Goal: Task Accomplishment & Management: Use online tool/utility

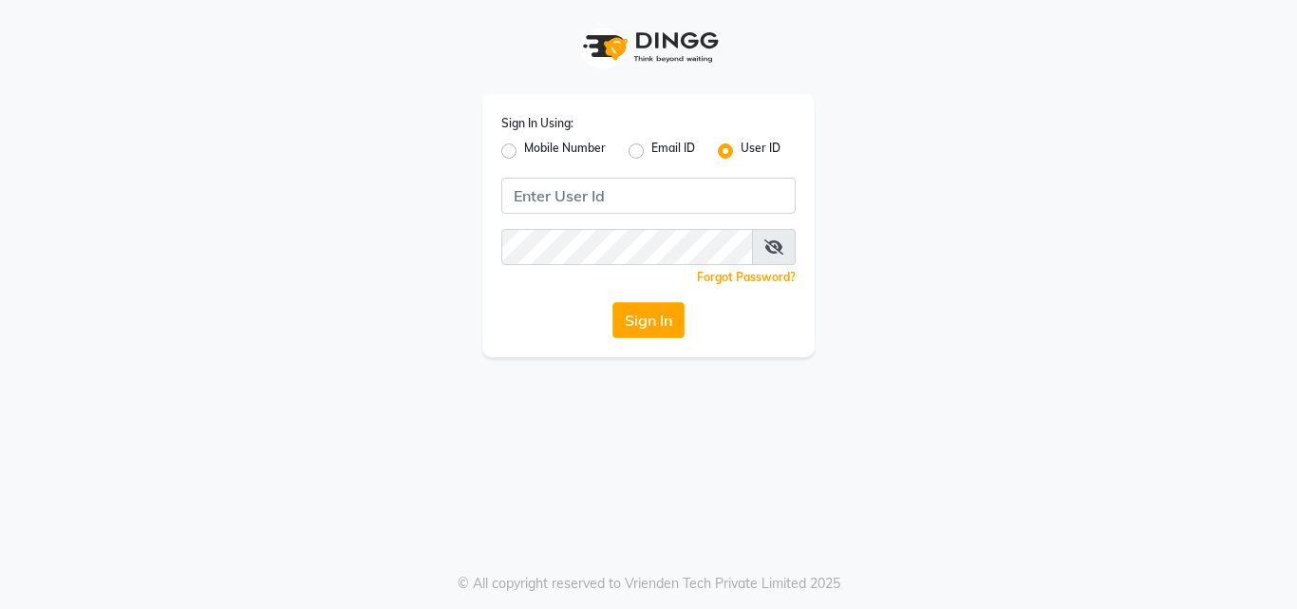
click at [652, 146] on label "Email ID" at bounding box center [674, 151] width 44 height 23
click at [652, 146] on input "Email ID" at bounding box center [658, 146] width 12 height 12
radio input "true"
radio input "false"
click at [524, 147] on label "Mobile Number" at bounding box center [565, 151] width 82 height 23
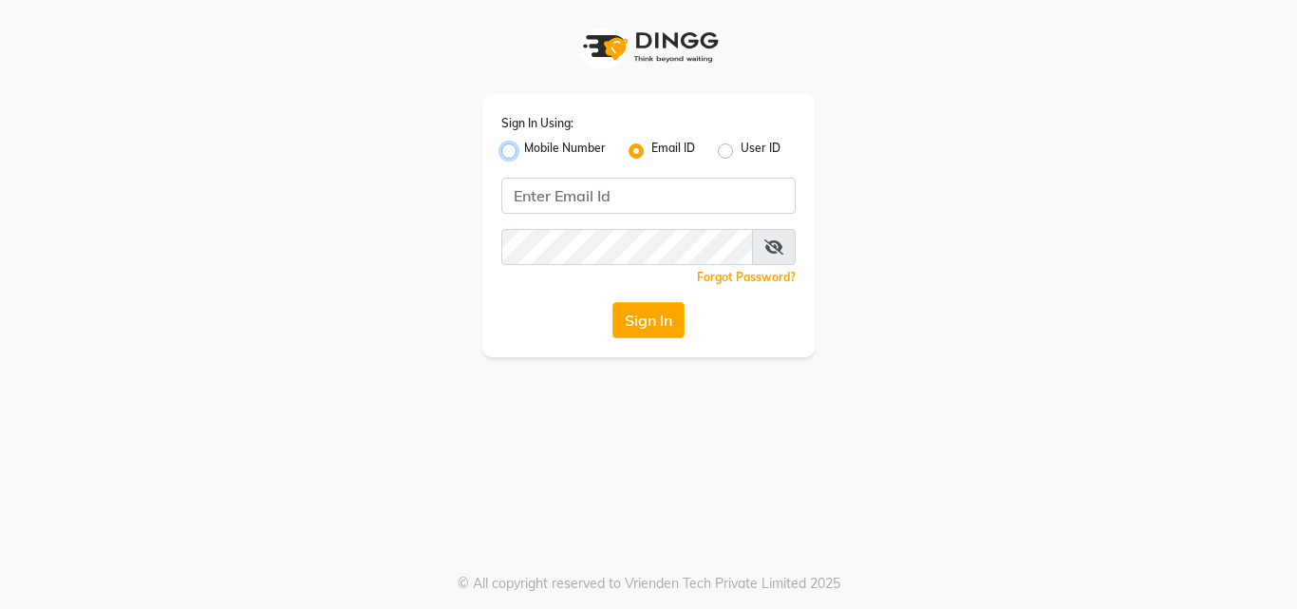
click at [524, 147] on input "Mobile Number" at bounding box center [530, 146] width 12 height 12
radio input "true"
radio input "false"
click at [741, 148] on label "User ID" at bounding box center [761, 151] width 40 height 23
click at [741, 148] on input "User ID" at bounding box center [747, 146] width 12 height 12
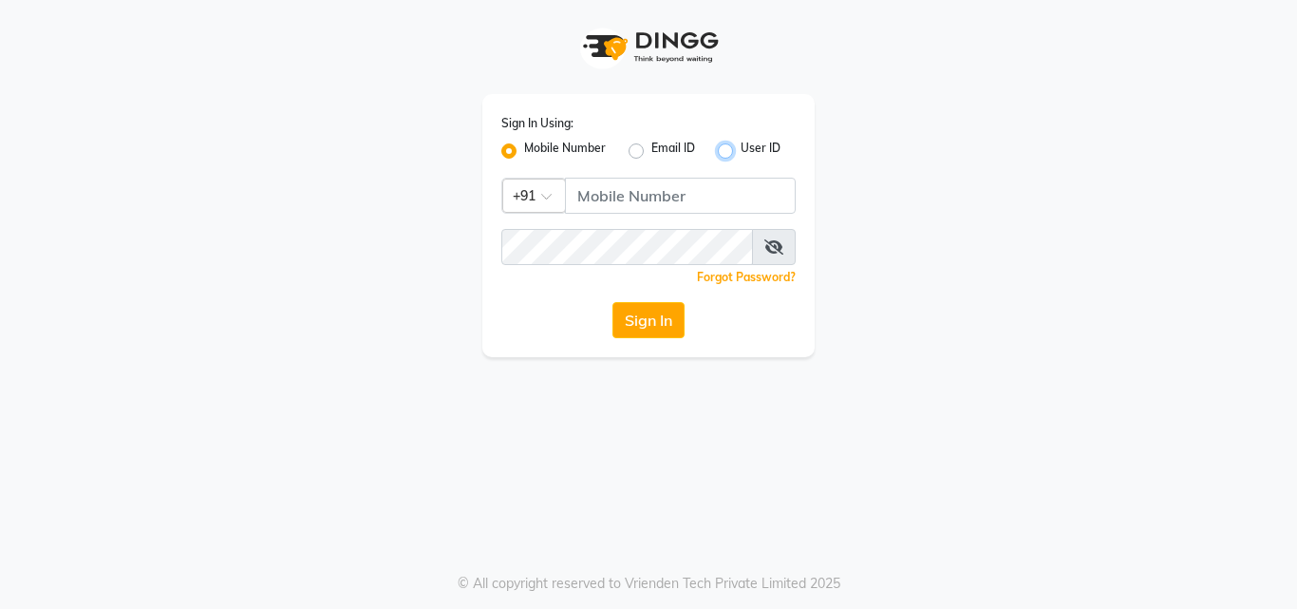
radio input "true"
radio input "false"
click at [657, 310] on button "Sign In" at bounding box center [649, 320] width 72 height 36
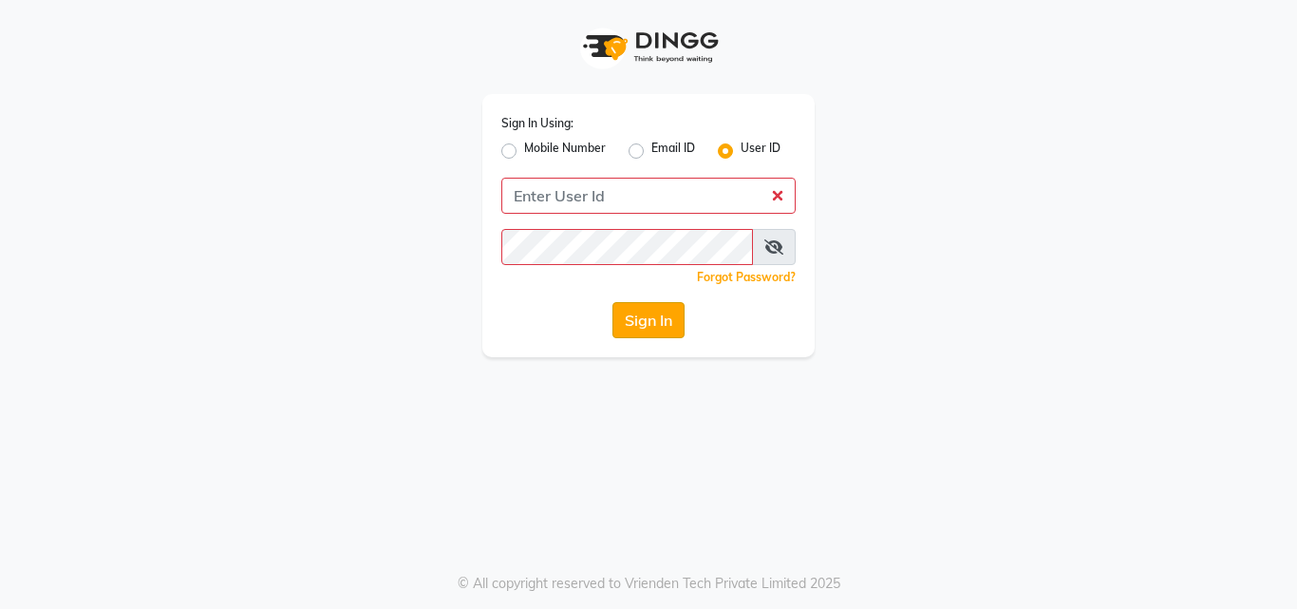
click at [657, 310] on button "Sign In" at bounding box center [649, 320] width 72 height 36
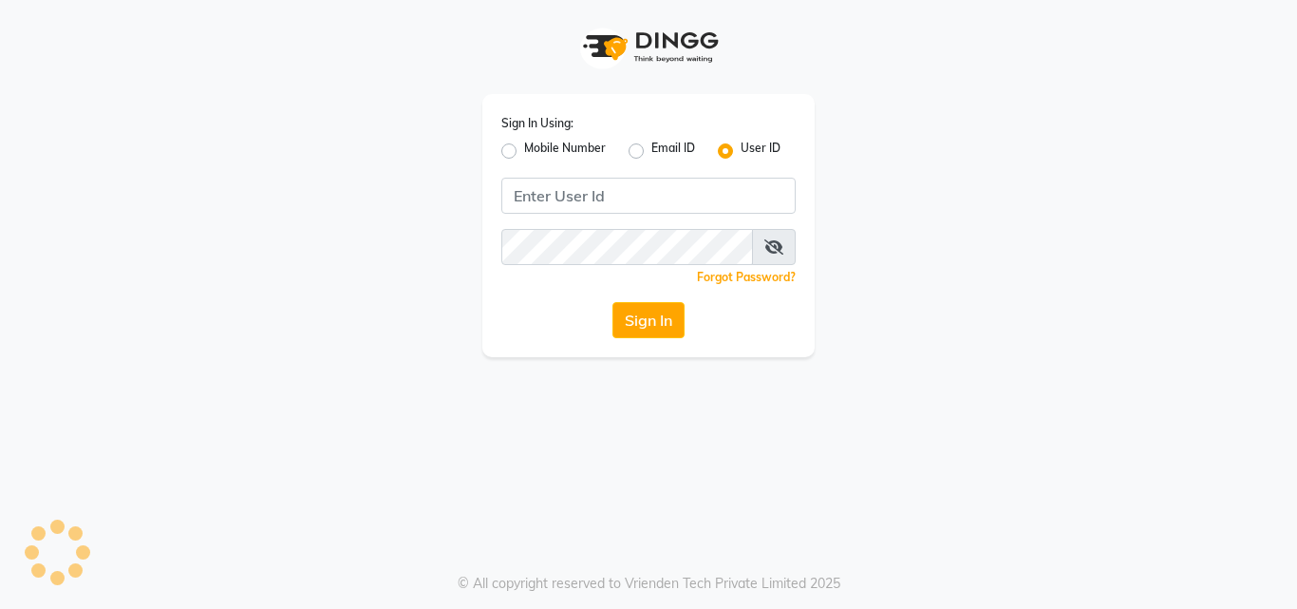
click at [766, 253] on icon at bounding box center [774, 246] width 19 height 15
click at [644, 146] on div "Email ID" at bounding box center [662, 151] width 66 height 23
click at [652, 150] on label "Email ID" at bounding box center [674, 151] width 44 height 23
click at [652, 150] on input "Email ID" at bounding box center [658, 146] width 12 height 12
radio input "true"
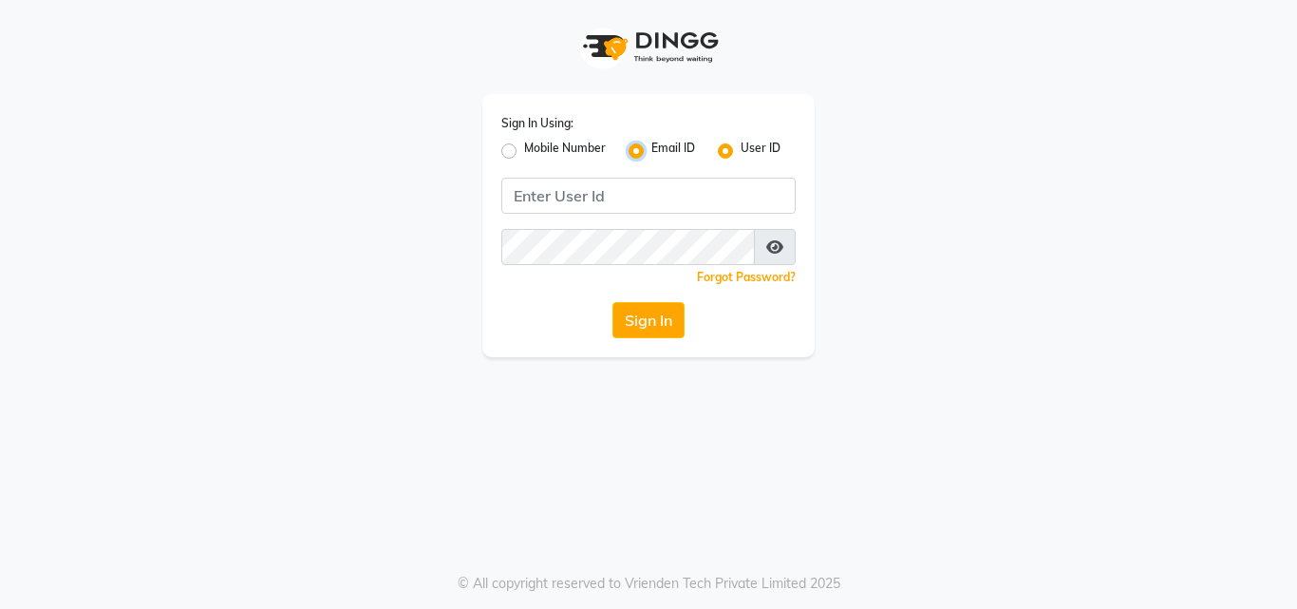
radio input "false"
click at [526, 149] on label "Mobile Number" at bounding box center [565, 151] width 82 height 23
click at [526, 149] on input "Mobile Number" at bounding box center [530, 146] width 12 height 12
radio input "true"
radio input "false"
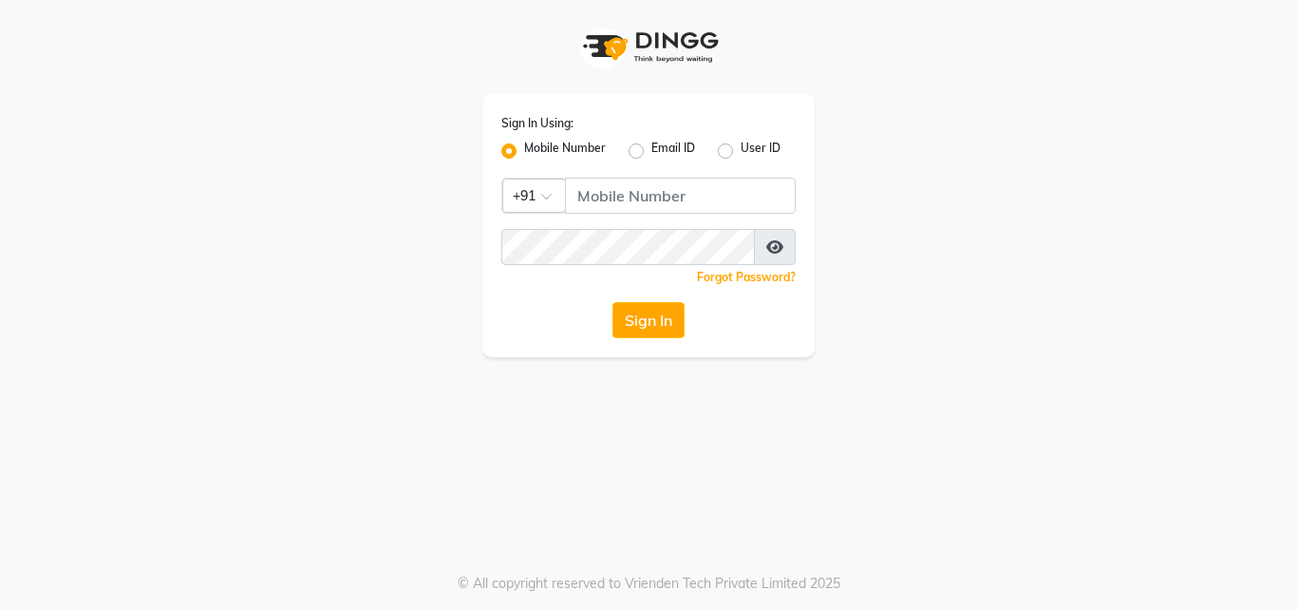
click at [747, 152] on label "User ID" at bounding box center [761, 151] width 40 height 23
click at [747, 152] on input "User ID" at bounding box center [747, 146] width 12 height 12
radio input "true"
radio input "false"
click at [641, 304] on button "Sign In" at bounding box center [649, 320] width 72 height 36
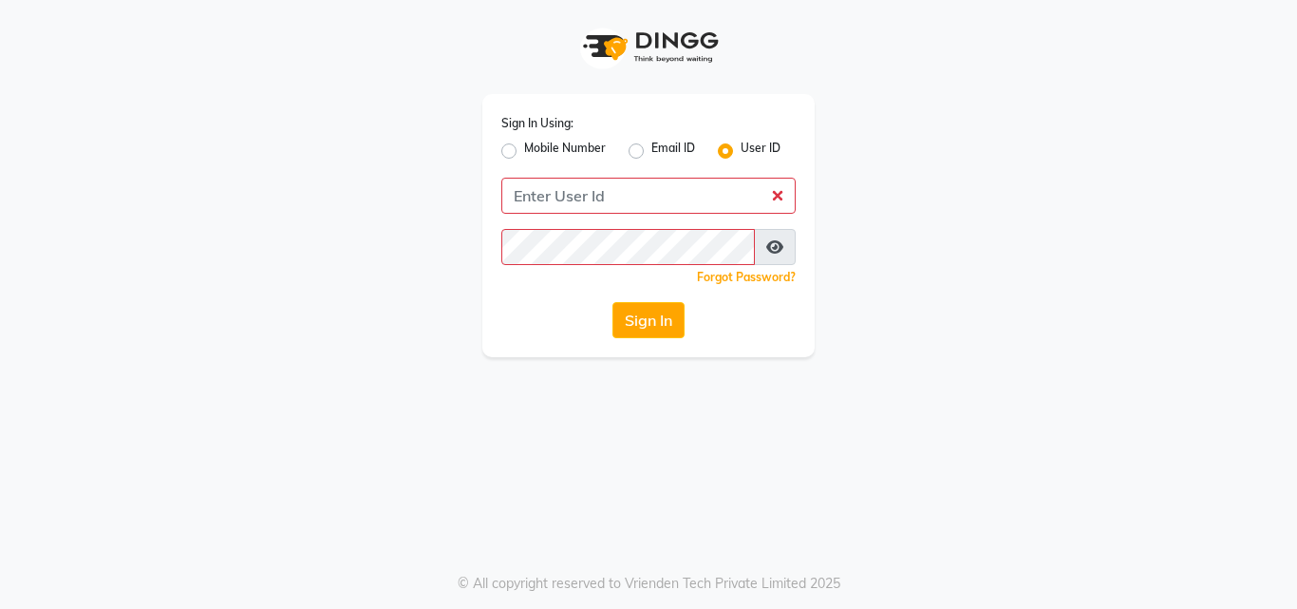
click at [471, 94] on div "Sign In Using: Mobile Number Email ID User ID Remember me Forgot Password? Sign…" at bounding box center [648, 178] width 361 height 357
